Goal: Task Accomplishment & Management: Manage account settings

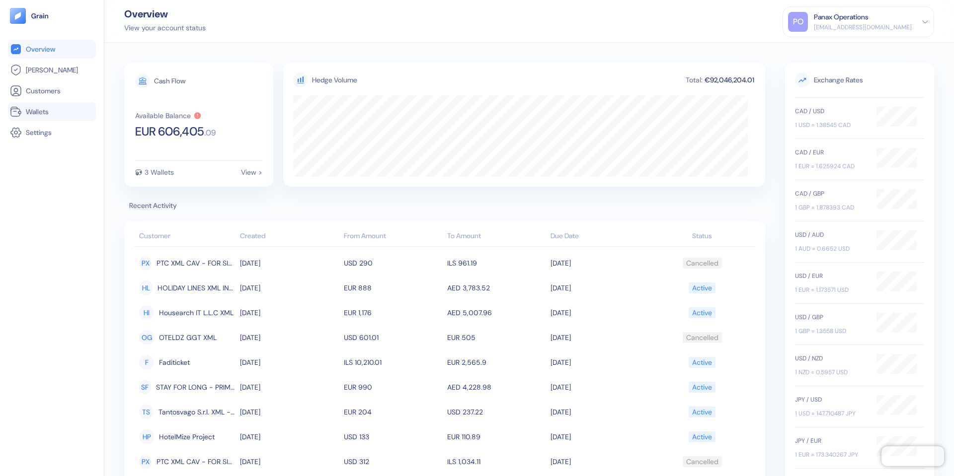
click at [38, 114] on span "Wallets" at bounding box center [37, 112] width 23 height 10
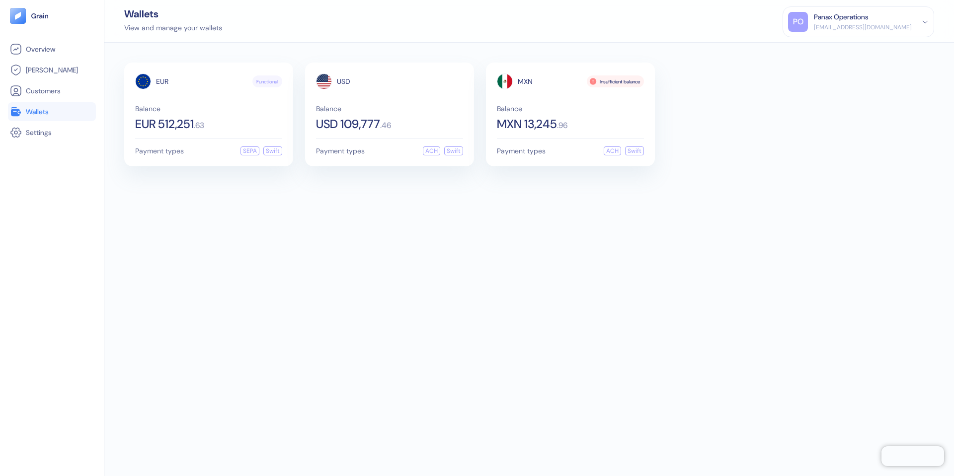
click at [822, 155] on div "EUR Functional Balance EUR 512,251 . 63 Payment types SEPA Swift USD Balance US…" at bounding box center [529, 115] width 810 height 104
click at [171, 29] on div "View and manage your wallets" at bounding box center [173, 28] width 98 height 10
click at [868, 16] on div "Panax Operations" at bounding box center [841, 17] width 55 height 10
click at [31, 51] on span "Overview" at bounding box center [40, 49] width 29 height 10
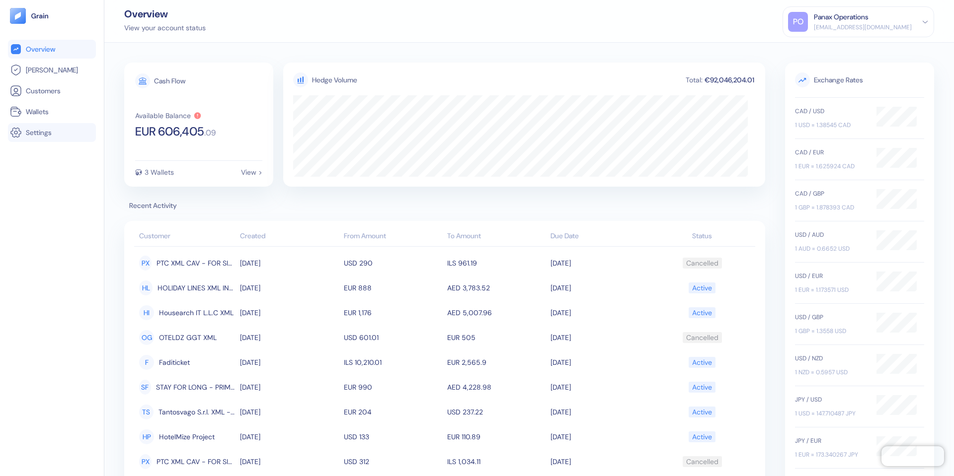
click at [58, 133] on link "Settings" at bounding box center [52, 133] width 84 height 12
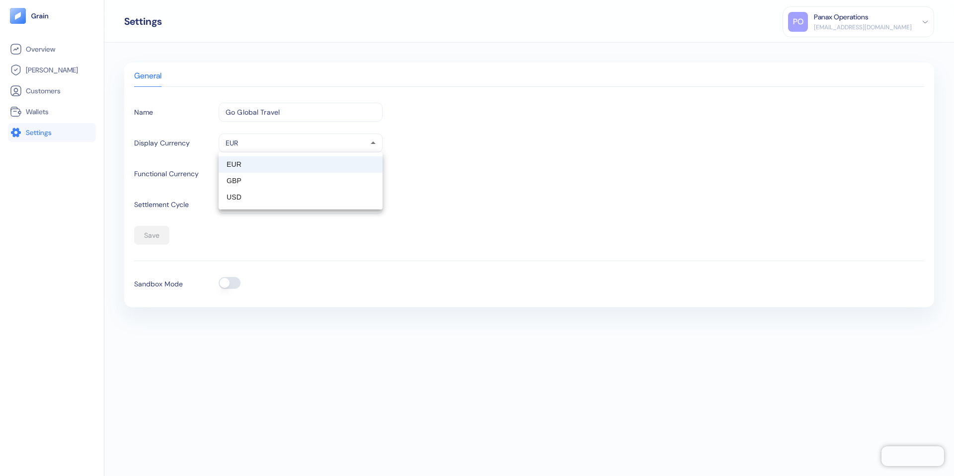
click at [267, 143] on body "Pingdom Check: App Online Overview [PERSON_NAME] Customers Wallets Settings Set…" at bounding box center [477, 238] width 954 height 476
click at [323, 172] on li "EUR" at bounding box center [301, 164] width 164 height 16
drag, startPoint x: 297, startPoint y: 151, endPoint x: 277, endPoint y: 151, distance: 20.4
click at [297, 151] on body "Pingdom Check: App Online Overview [PERSON_NAME] Customers Wallets Settings Set…" at bounding box center [477, 238] width 954 height 476
click at [239, 181] on li "GBP" at bounding box center [301, 181] width 164 height 16
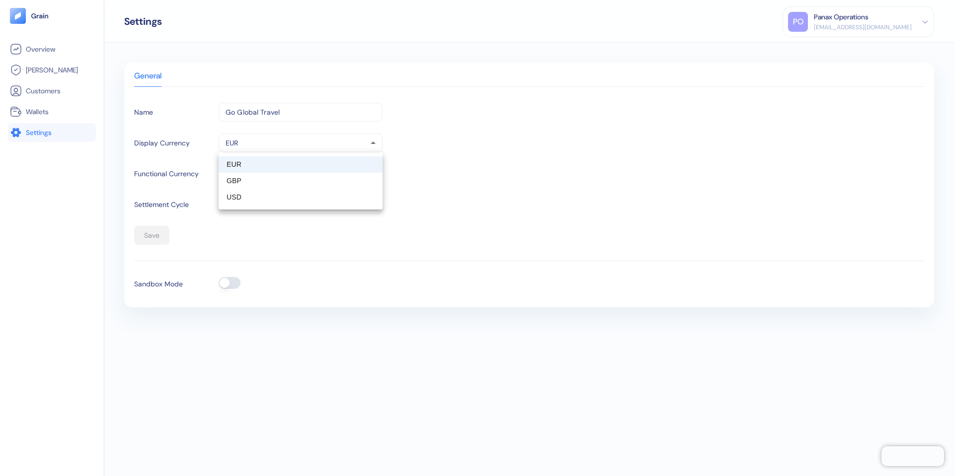
type input "GBP"
click at [35, 106] on link "Wallets" at bounding box center [52, 112] width 84 height 12
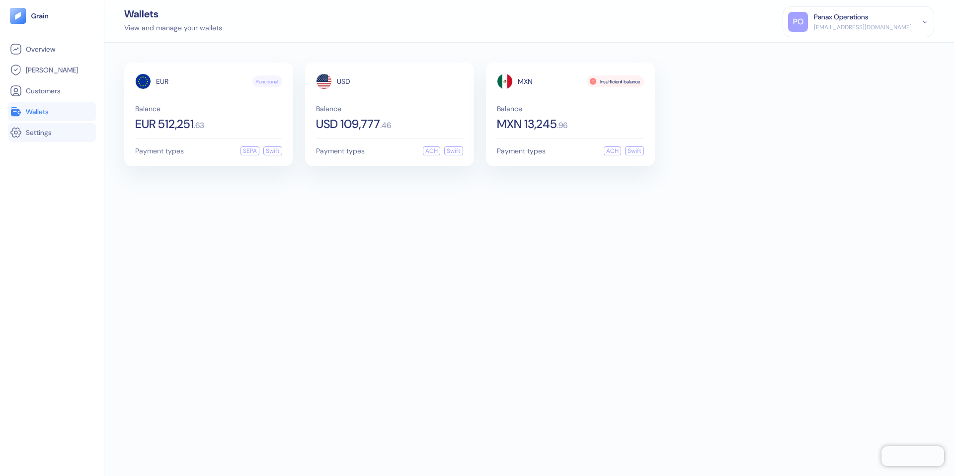
click at [32, 131] on span "Settings" at bounding box center [39, 133] width 26 height 10
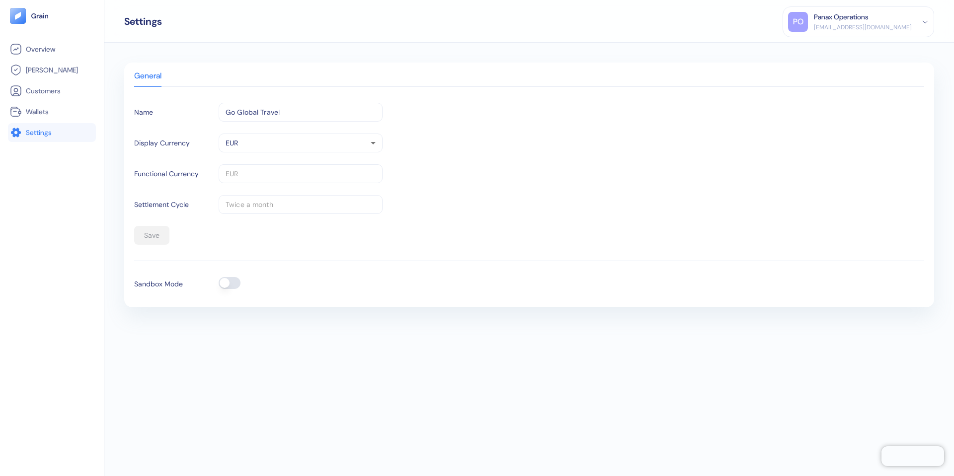
click at [250, 117] on input "Go Global Travel" at bounding box center [301, 112] width 164 height 19
click at [553, 86] on div "General" at bounding box center [529, 80] width 790 height 14
click at [261, 149] on body "Pingdom Check: App Online Overview [PERSON_NAME] Customers Wallets Settings Set…" at bounding box center [477, 238] width 954 height 476
click at [489, 164] on div at bounding box center [477, 238] width 954 height 476
click at [902, 50] on div "General Name Go Global Travel ​ Display Currency EUR EUR ​ Functional Currency …" at bounding box center [528, 260] width 849 height 434
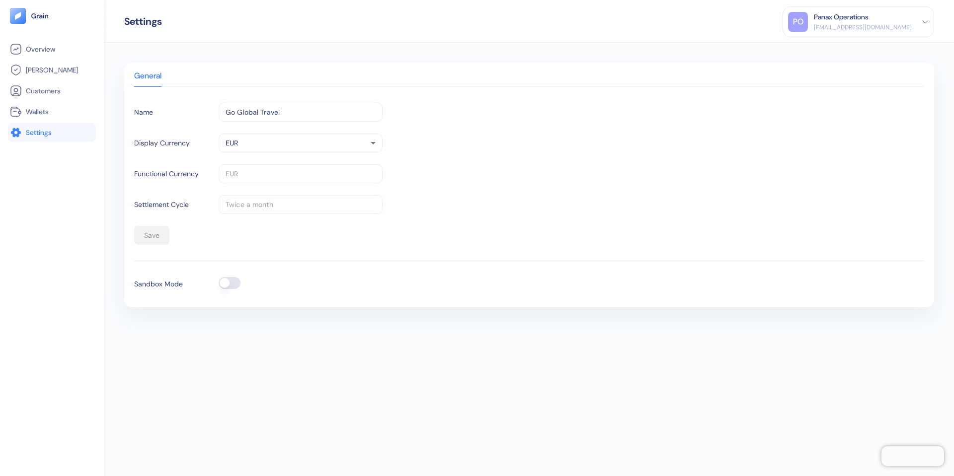
click at [879, 34] on div "PO Panax Operations [EMAIL_ADDRESS][DOMAIN_NAME] Sign Out" at bounding box center [857, 21] width 151 height 31
click at [874, 26] on div "[EMAIL_ADDRESS][DOMAIN_NAME]" at bounding box center [863, 27] width 98 height 9
click at [851, 52] on div "Sign Out" at bounding box center [858, 46] width 141 height 16
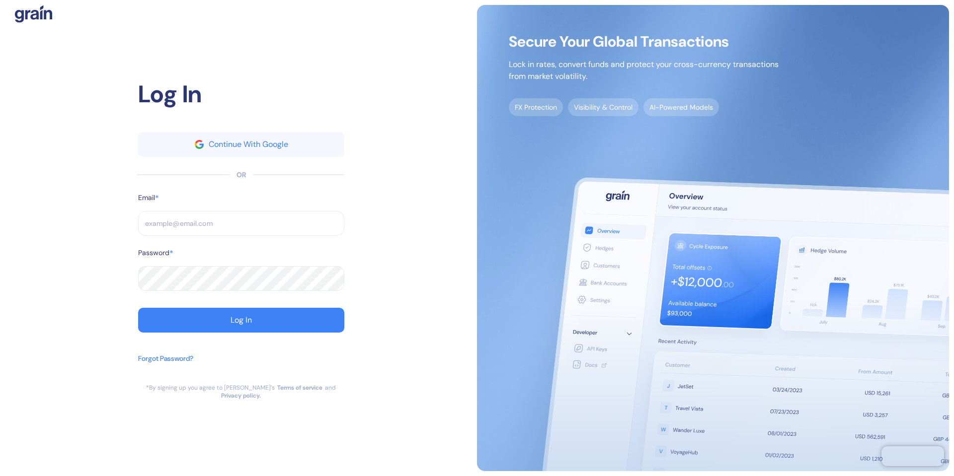
click at [242, 222] on input "text" at bounding box center [241, 223] width 206 height 25
type input "[EMAIL_ADDRESS][DOMAIN_NAME]"
